Goal: Task Accomplishment & Management: Manage account settings

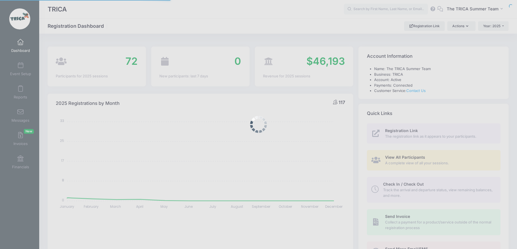
select select
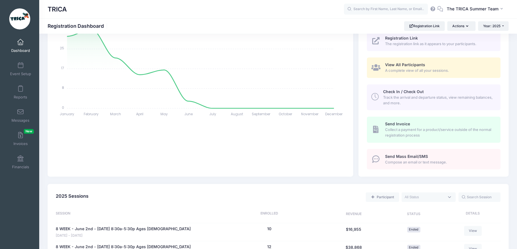
scroll to position [202, 0]
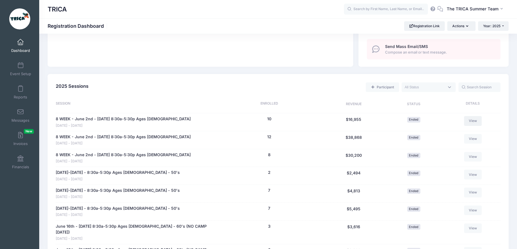
click at [472, 119] on link "View" at bounding box center [473, 121] width 18 height 10
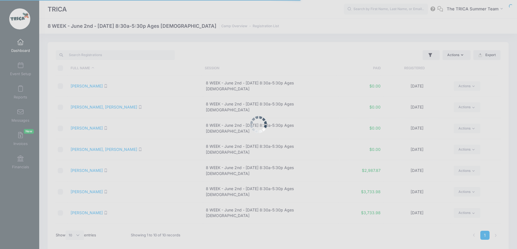
select select "10"
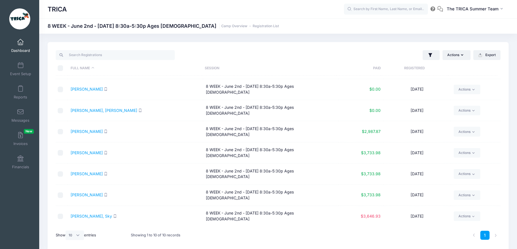
scroll to position [24, 0]
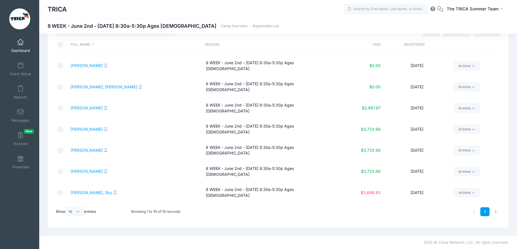
click at [495, 213] on li at bounding box center [495, 211] width 9 height 9
click at [495, 212] on li at bounding box center [495, 211] width 9 height 9
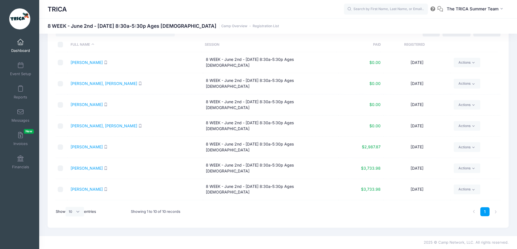
scroll to position [39, 0]
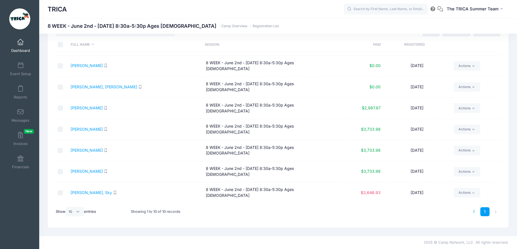
click at [473, 211] on li at bounding box center [473, 211] width 9 height 9
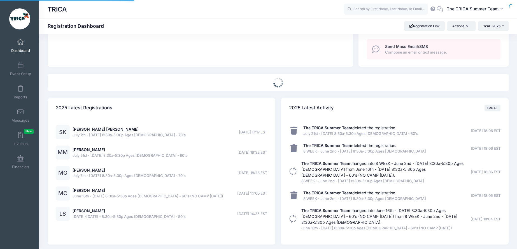
select select
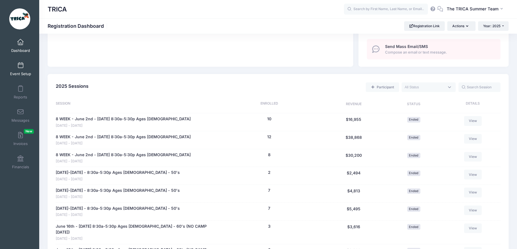
click at [22, 70] on link "Event Setup" at bounding box center [20, 69] width 27 height 20
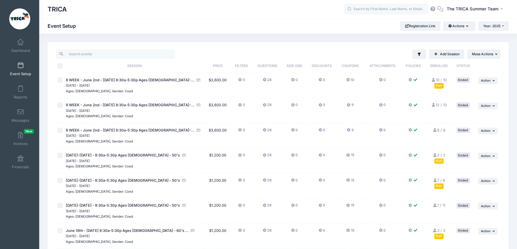
click at [437, 105] on link "12 / 13 Full" at bounding box center [438, 105] width 15 height 4
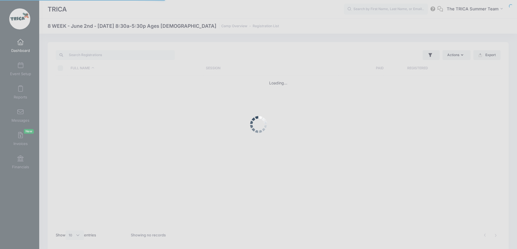
select select "10"
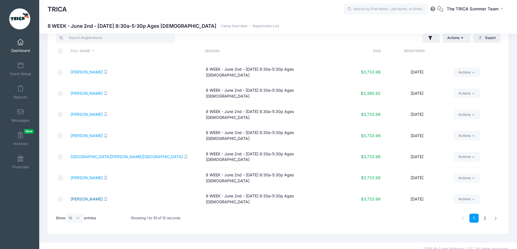
scroll to position [24, 0]
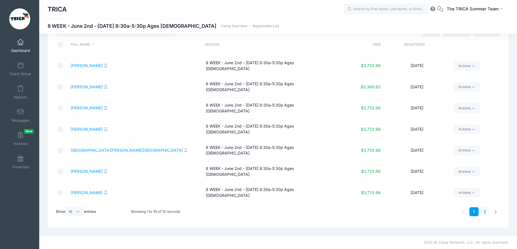
click at [485, 212] on link "2" at bounding box center [484, 211] width 9 height 9
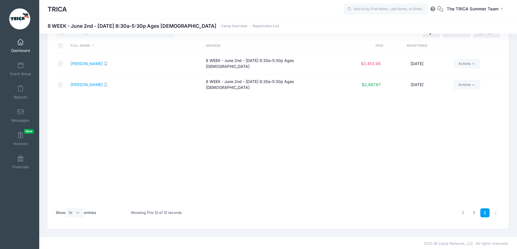
scroll to position [13, 0]
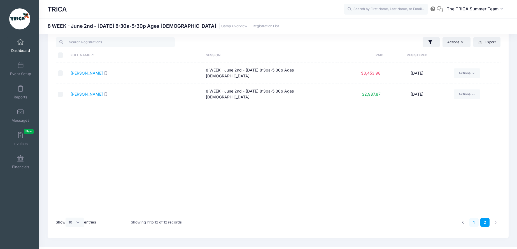
click at [476, 223] on link "1" at bounding box center [473, 222] width 9 height 9
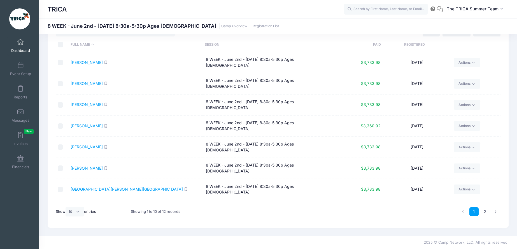
scroll to position [0, 0]
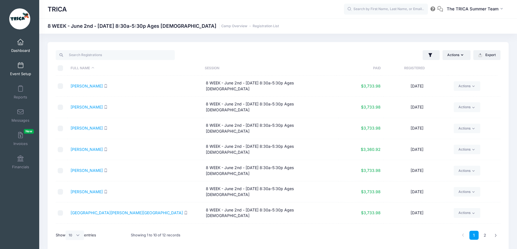
click at [20, 66] on span at bounding box center [20, 65] width 0 height 6
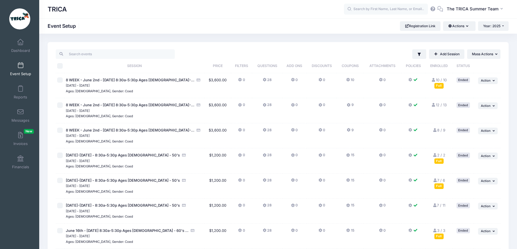
click at [443, 154] on link "2 / 2 Full" at bounding box center [439, 158] width 13 height 10
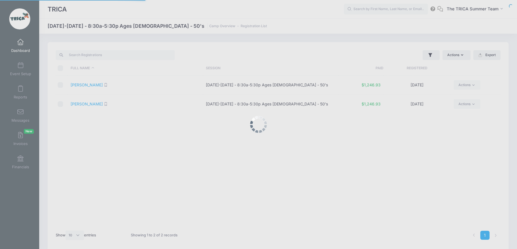
select select "10"
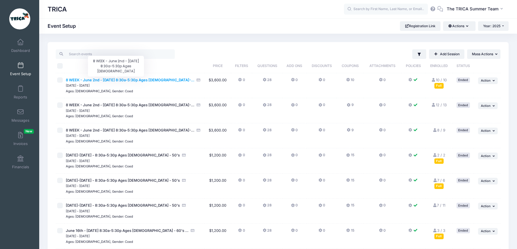
click at [119, 80] on span "8 WEEK - June 2nd - [DATE] 8:30a-5:30p Ages [DEMOGRAPHIC_DATA]-..." at bounding box center [130, 80] width 129 height 4
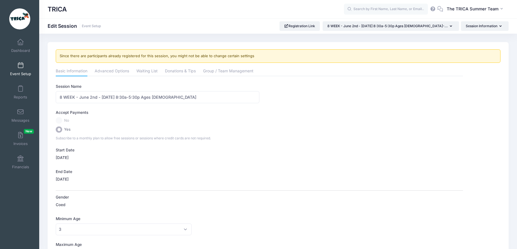
click at [20, 67] on span at bounding box center [20, 65] width 0 height 6
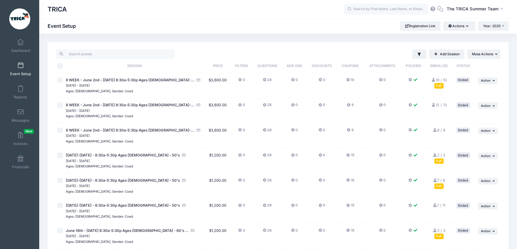
click at [439, 81] on link "10 / 10 Full" at bounding box center [438, 83] width 15 height 10
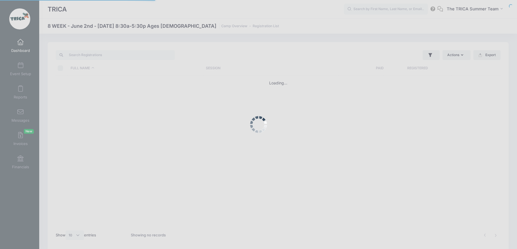
select select "10"
